Goal: Contribute content

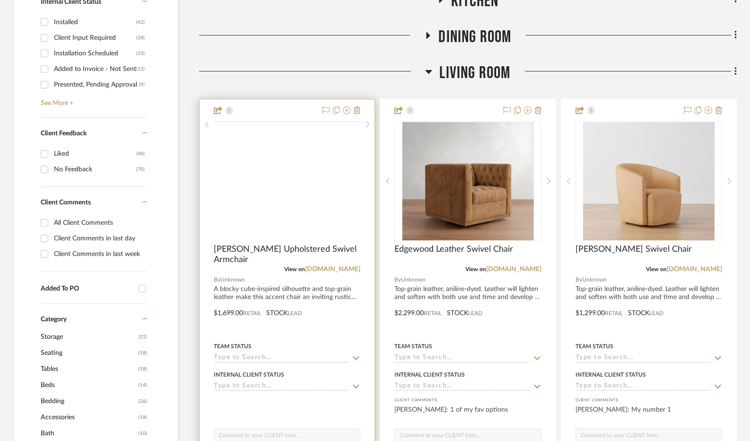
scroll to position [585, 0]
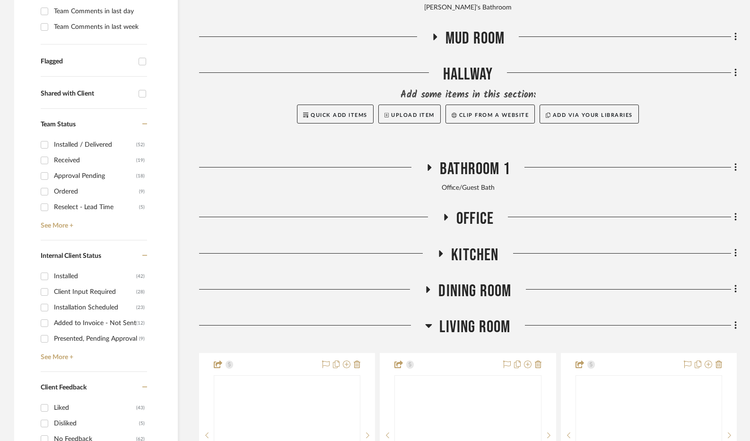
scroll to position [331, 0]
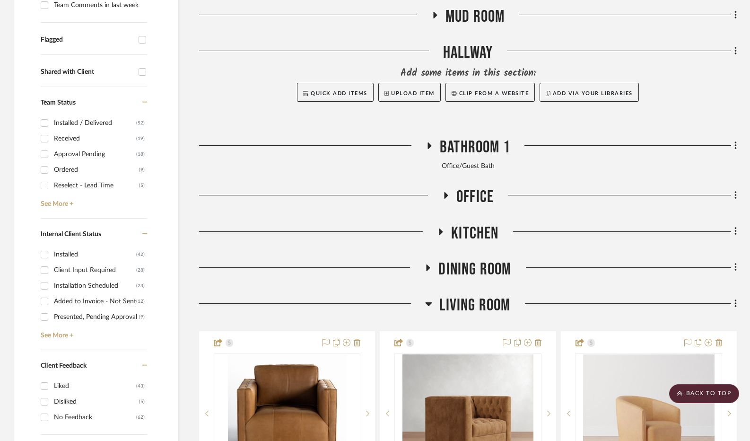
click at [450, 193] on icon at bounding box center [445, 195] width 11 height 7
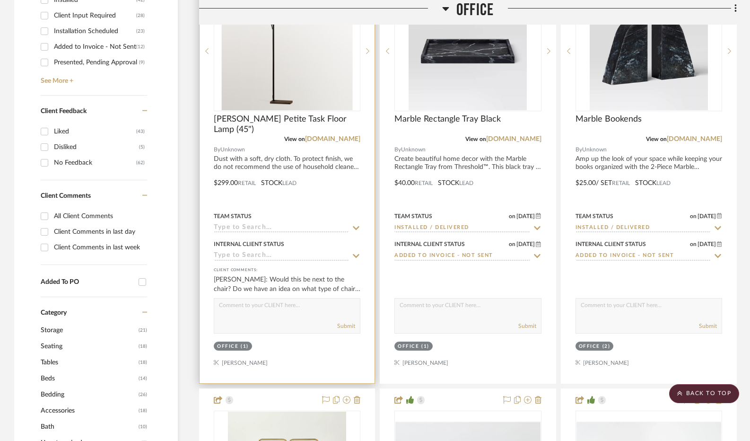
scroll to position [567, 0]
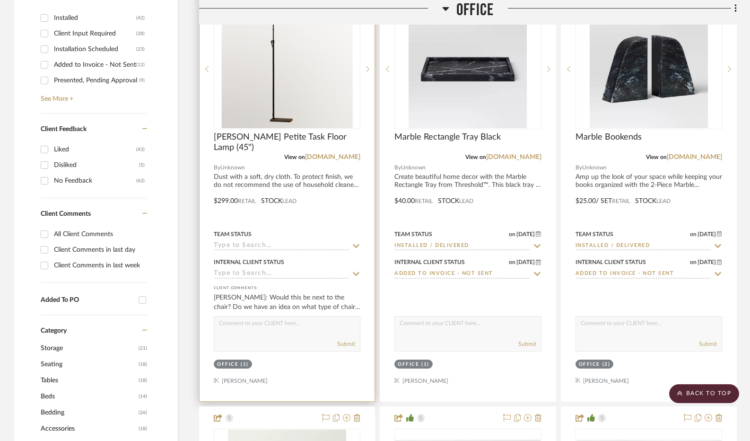
click at [248, 325] on textarea at bounding box center [287, 325] width 146 height 18
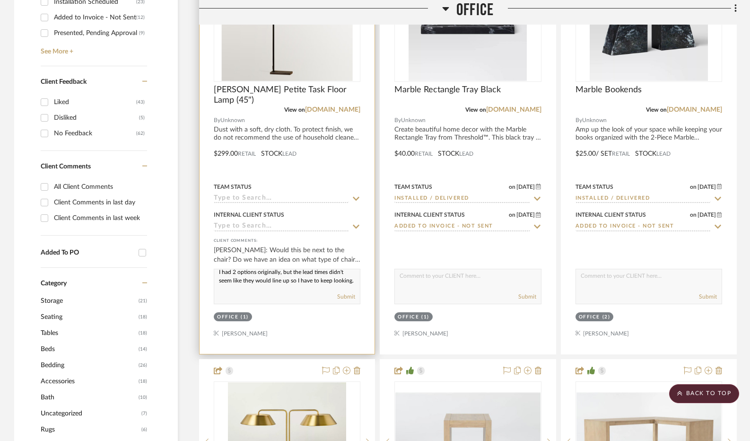
scroll to position [12, 0]
type textarea "I had 2 options originally, but the lead times didn't seem like they would line…"
click at [344, 295] on button "Submit" at bounding box center [346, 296] width 18 height 9
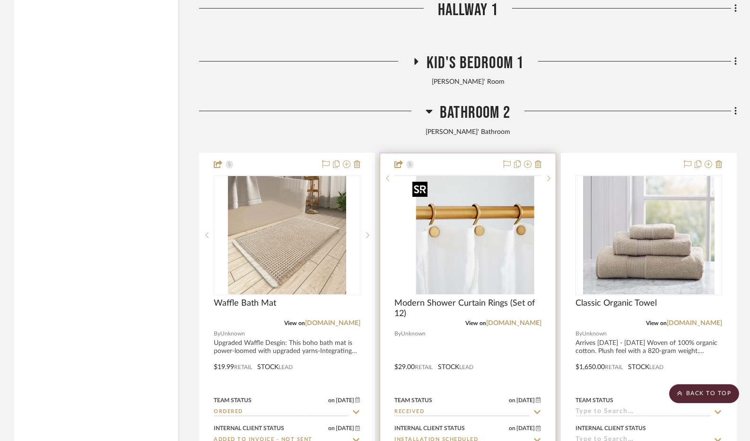
scroll to position [3168, 0]
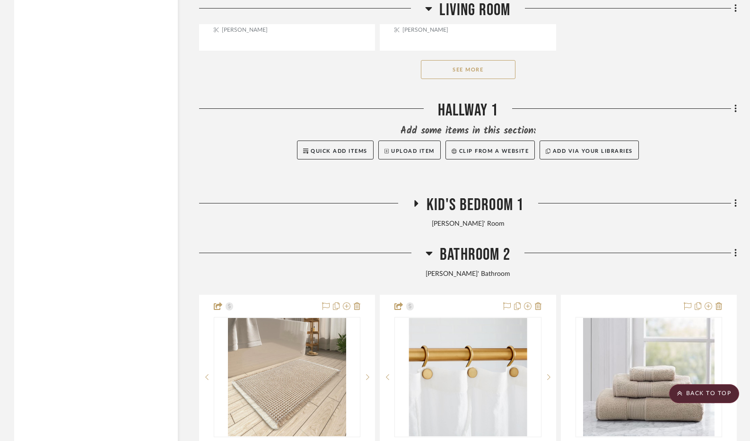
click at [432, 253] on icon at bounding box center [429, 252] width 7 height 11
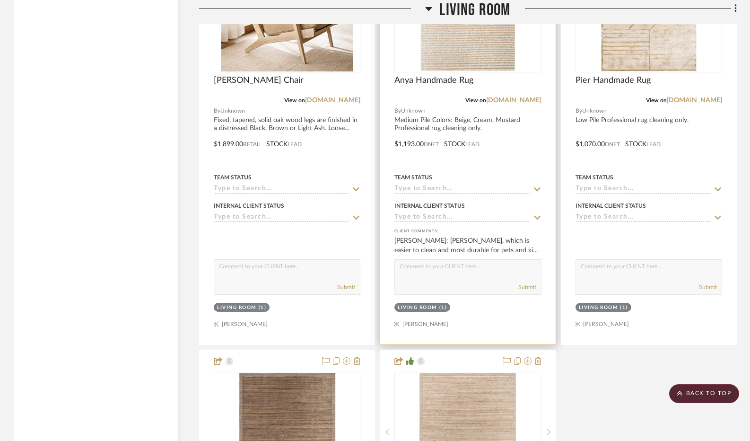
scroll to position [2502, 0]
